Goal: Check status: Check status

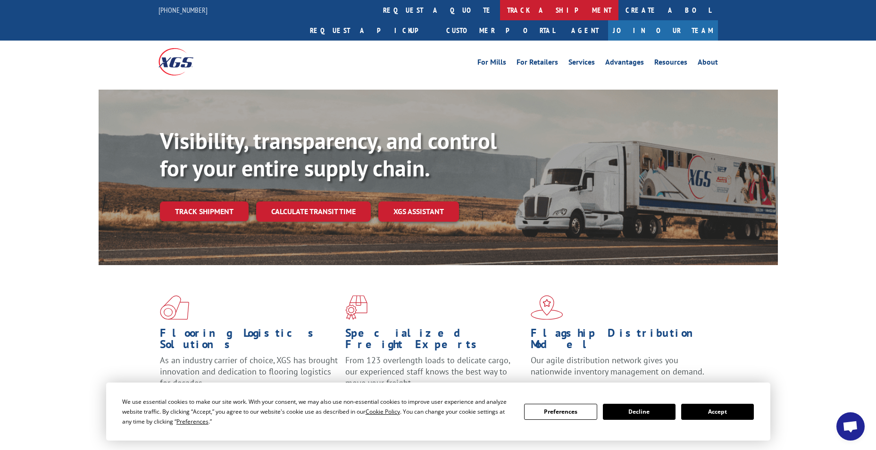
click at [500, 11] on link "track a shipment" at bounding box center [559, 10] width 118 height 20
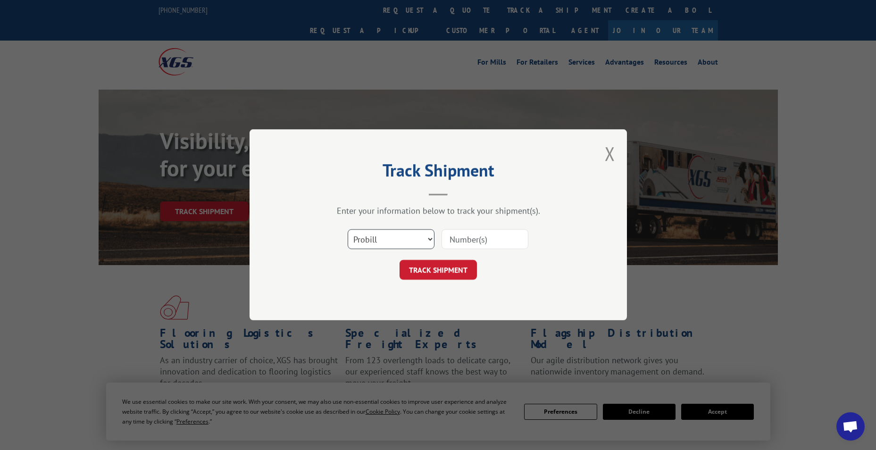
click at [392, 239] on select "Select category... Probill BOL PO" at bounding box center [391, 240] width 87 height 20
select select "bol"
click at [348, 230] on select "Select category... Probill BOL PO" at bounding box center [391, 240] width 87 height 20
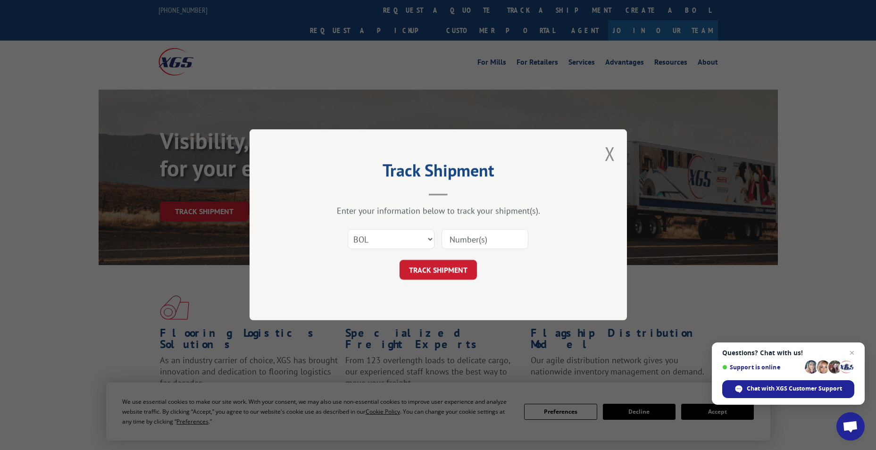
paste input "6005956"
type input "6005956"
click at [446, 262] on button "TRACK SHIPMENT" at bounding box center [438, 270] width 77 height 20
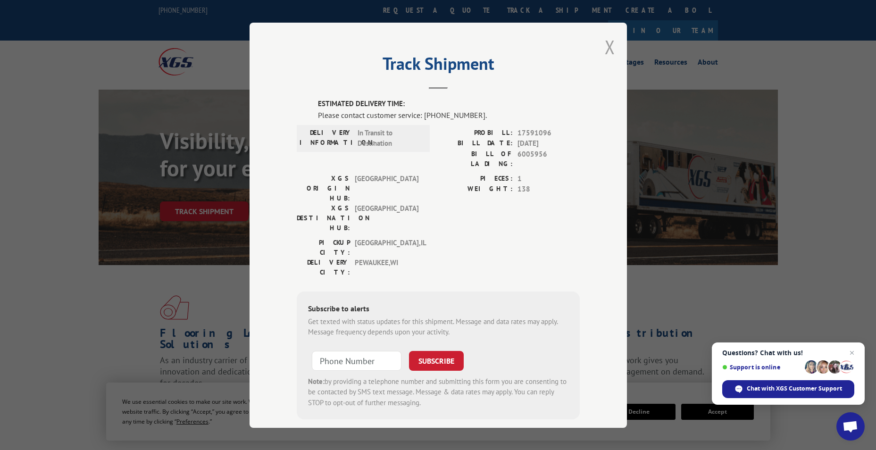
click at [606, 50] on button "Close modal" at bounding box center [610, 46] width 10 height 25
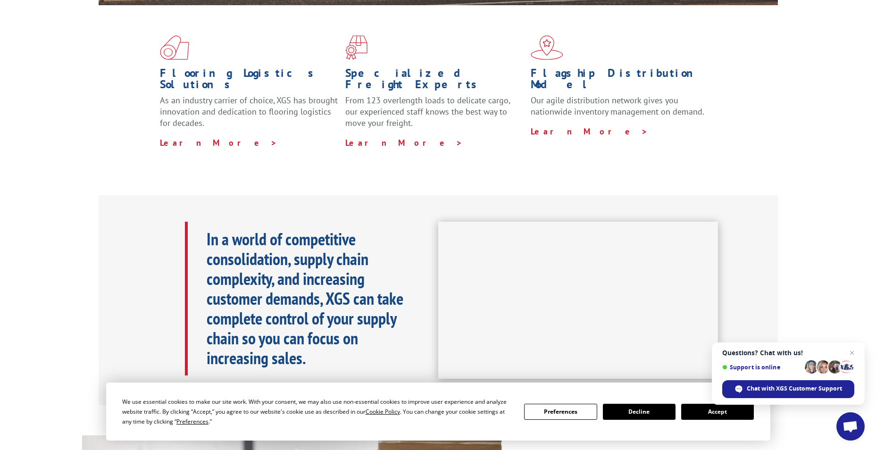
scroll to position [330, 0]
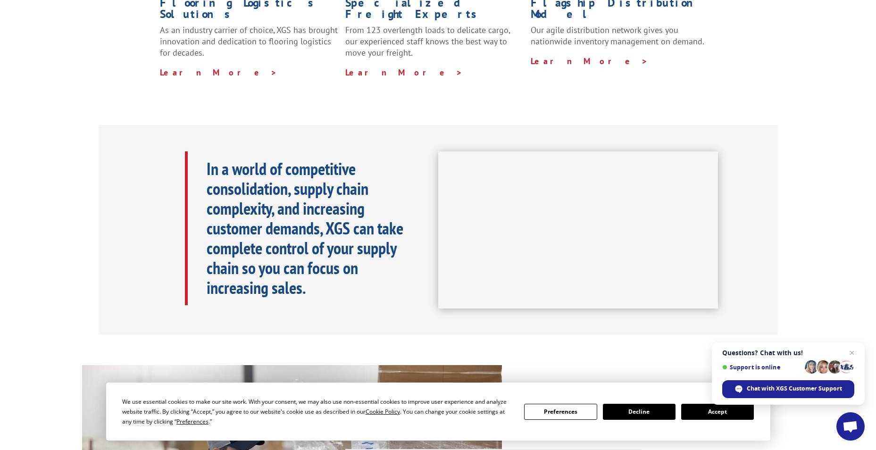
click at [694, 414] on button "Accept" at bounding box center [717, 412] width 73 height 16
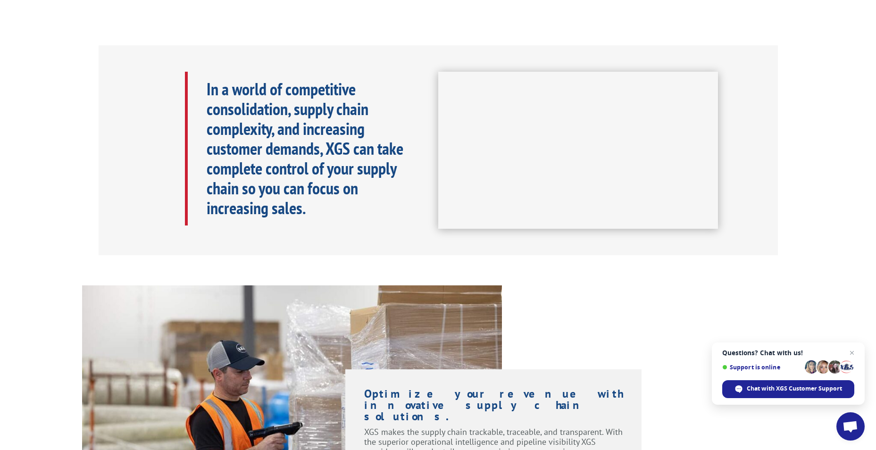
scroll to position [425, 0]
